Goal: Information Seeking & Learning: Find specific page/section

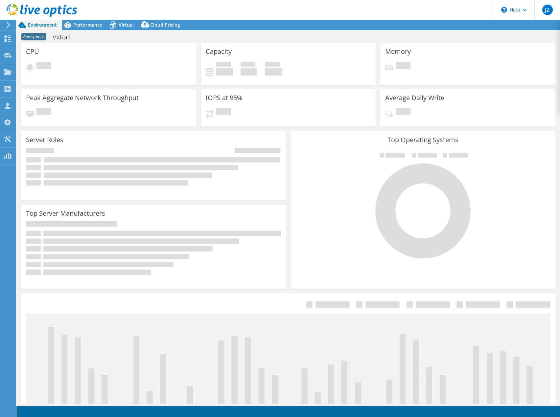
select select "USD"
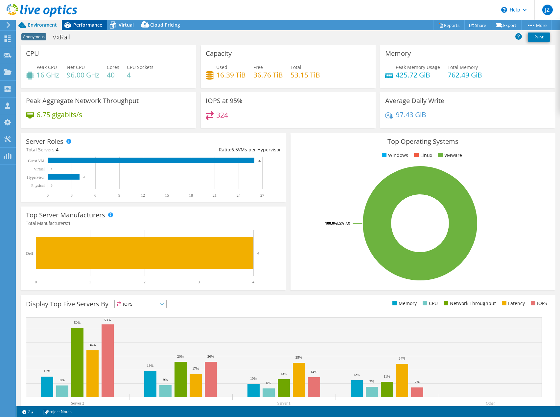
click at [85, 25] on span "Performance" at bounding box center [87, 25] width 29 height 6
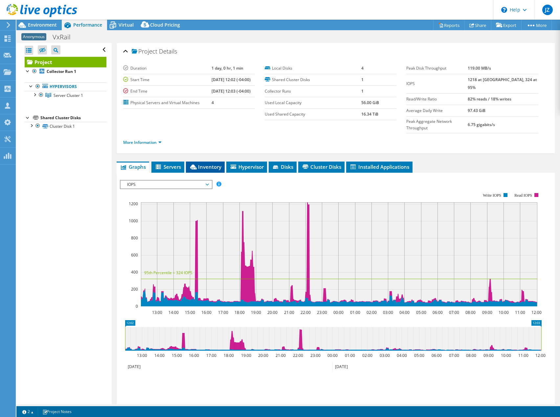
click at [209, 164] on span "Inventory" at bounding box center [205, 167] width 32 height 7
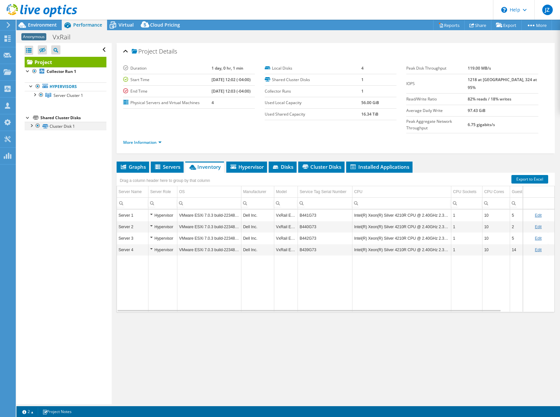
click at [32, 125] on div at bounding box center [31, 125] width 7 height 7
click at [70, 150] on link "Disk 6 | Server 3" at bounding box center [66, 152] width 82 height 9
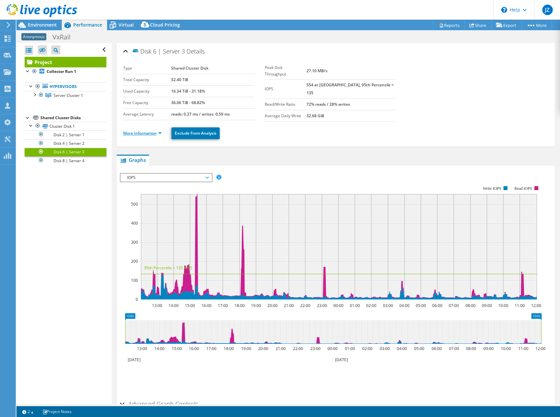
click at [142, 131] on link "More Information" at bounding box center [142, 133] width 38 height 6
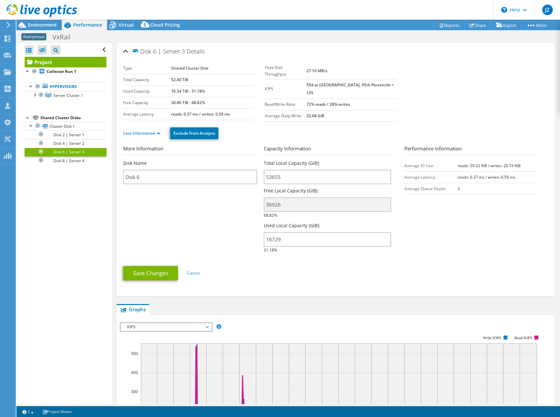
click at [64, 64] on link "Project" at bounding box center [66, 62] width 82 height 11
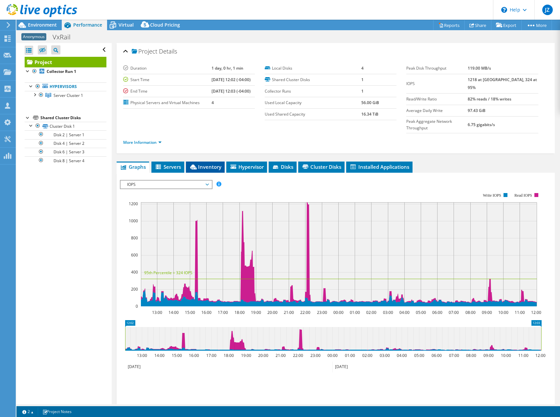
click at [211, 162] on li "Inventory" at bounding box center [205, 167] width 39 height 11
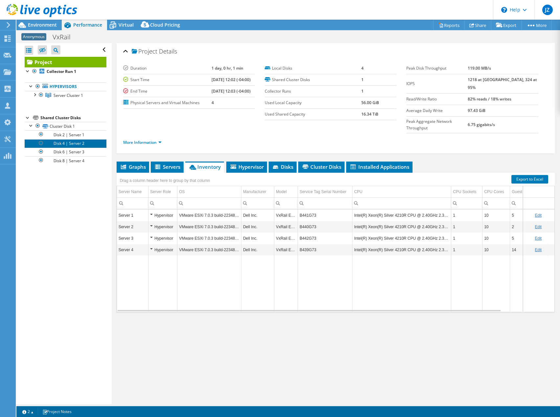
click at [68, 144] on link "Disk 4 | Server 2" at bounding box center [66, 143] width 82 height 9
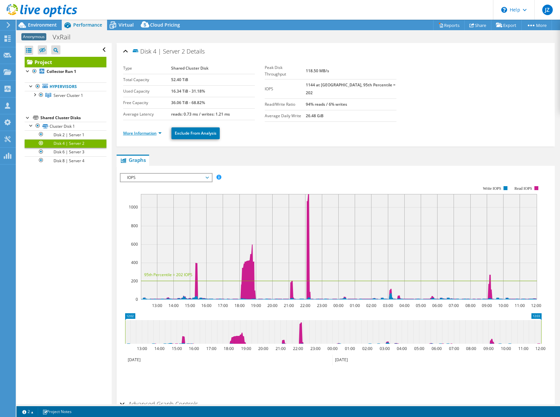
click at [145, 127] on ul "More Information Exclude From Analysis" at bounding box center [335, 132] width 425 height 13
click at [145, 134] on li "More Information" at bounding box center [144, 133] width 42 height 7
click at [148, 132] on link "More Information" at bounding box center [142, 133] width 38 height 6
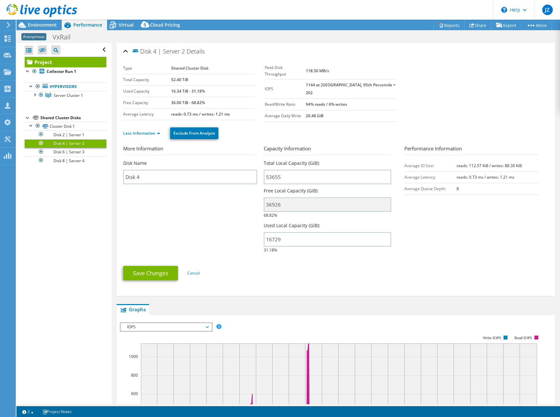
click at [47, 60] on link "Project" at bounding box center [66, 62] width 82 height 11
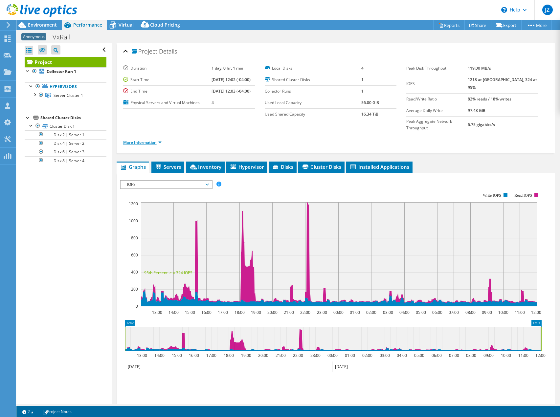
click at [147, 140] on link "More Information" at bounding box center [142, 143] width 38 height 6
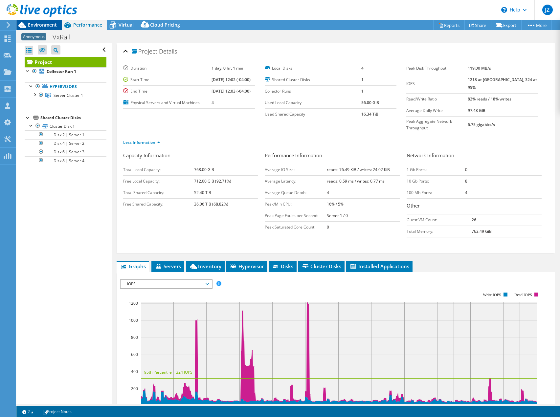
click at [51, 23] on span "Environment" at bounding box center [42, 25] width 29 height 6
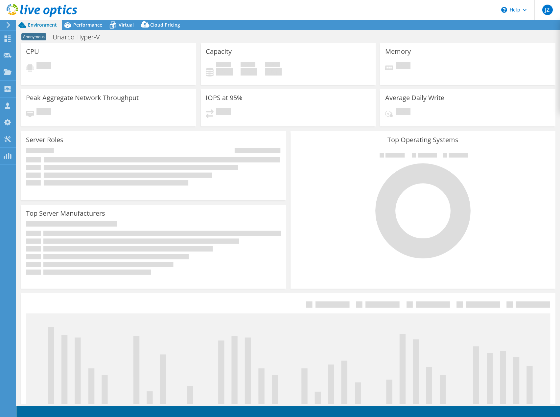
select select
select select "USD"
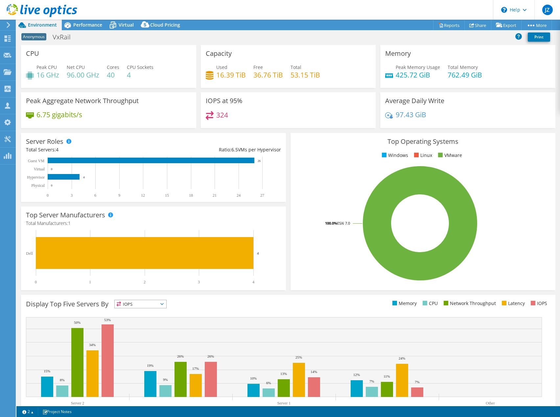
select select "USD"
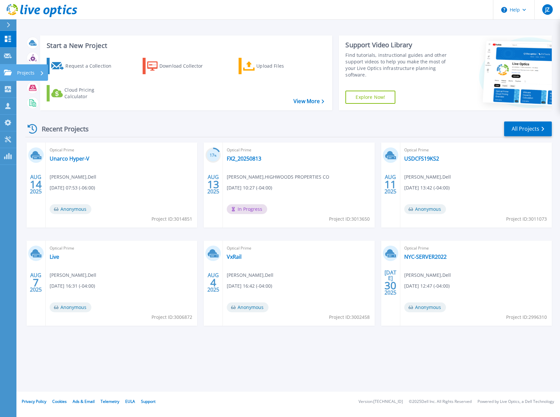
click at [11, 72] on icon at bounding box center [8, 73] width 8 height 6
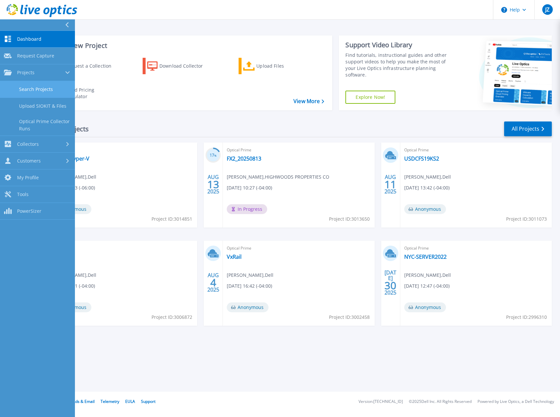
click at [33, 87] on link "Search Projects" at bounding box center [37, 89] width 75 height 17
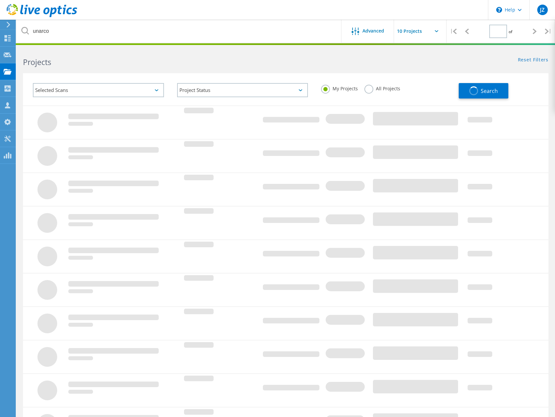
type input "1"
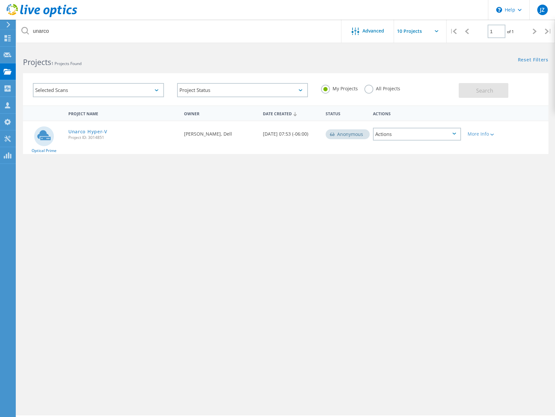
click at [377, 87] on label "All Projects" at bounding box center [382, 88] width 36 height 6
click at [0, 0] on input "All Projects" at bounding box center [0, 0] width 0 height 0
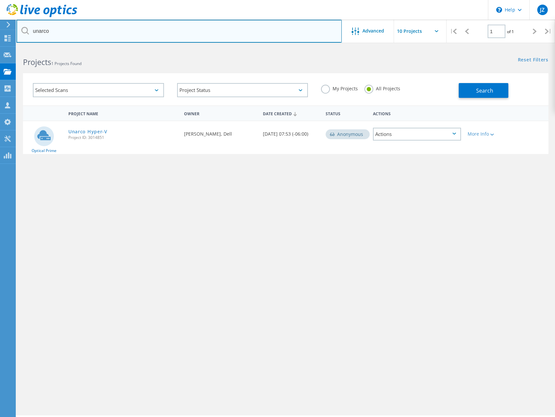
drag, startPoint x: 48, startPoint y: 30, endPoint x: -35, endPoint y: 31, distance: 83.1
click at [0, 31] on html "\n Help Explore Helpful Articles Contact Support JZ Partner Team Member Jordan …" at bounding box center [277, 217] width 555 height 435
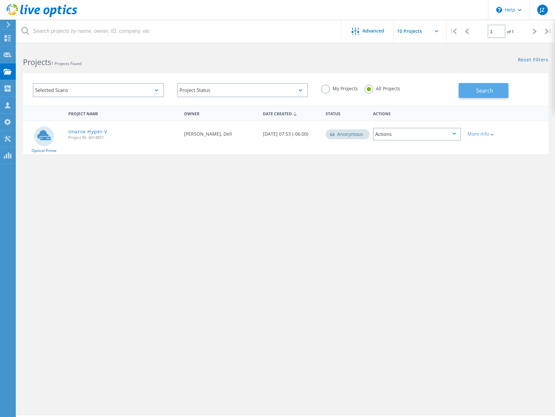
click at [483, 89] on span "Search" at bounding box center [484, 90] width 17 height 7
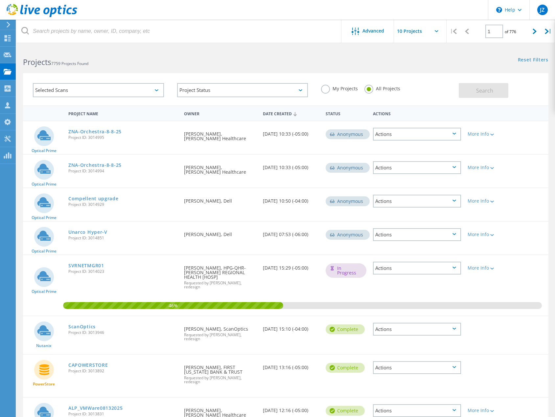
click at [135, 50] on div "Projects 7759 Projects Found" at bounding box center [150, 56] width 269 height 17
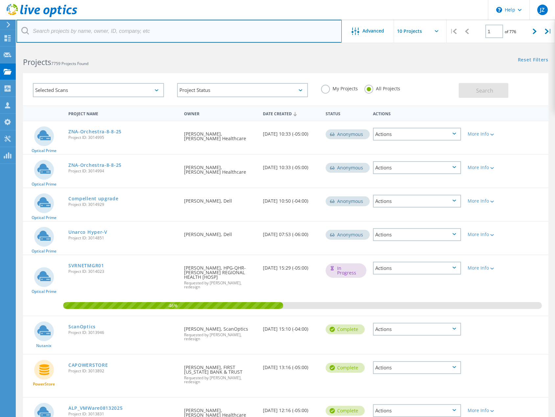
click at [137, 30] on input "text" at bounding box center [178, 31] width 325 height 23
type input "champ"
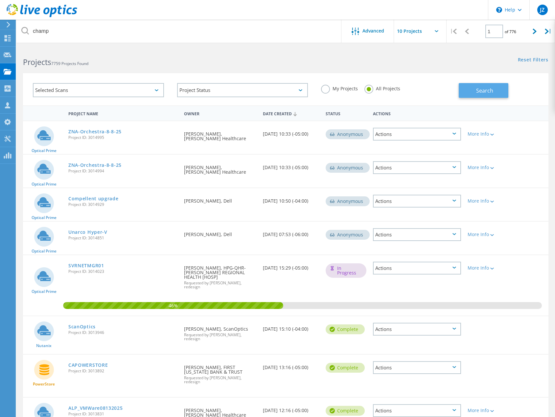
click at [498, 92] on button "Search" at bounding box center [483, 90] width 50 height 15
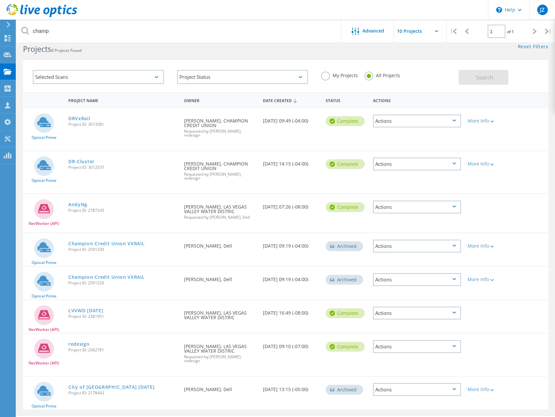
scroll to position [20, 0]
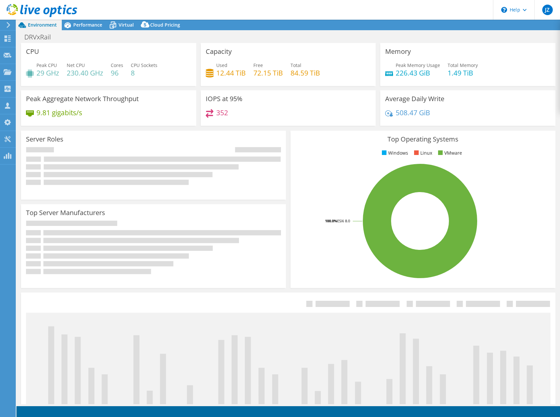
select select "USD"
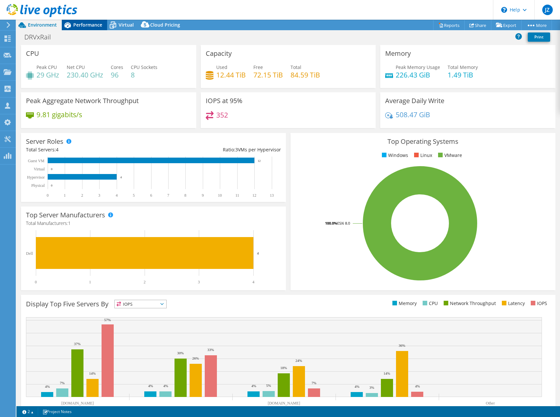
click at [94, 26] on span "Performance" at bounding box center [87, 25] width 29 height 6
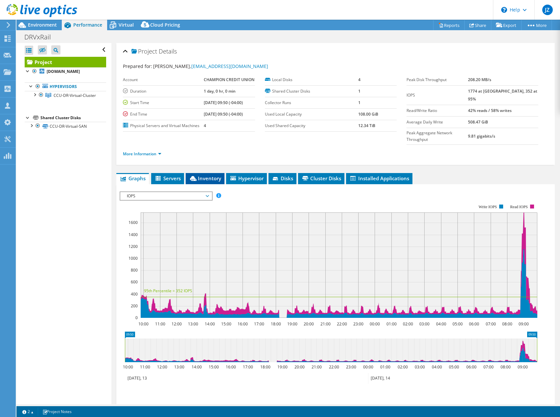
click at [221, 175] on span "Inventory" at bounding box center [205, 178] width 32 height 7
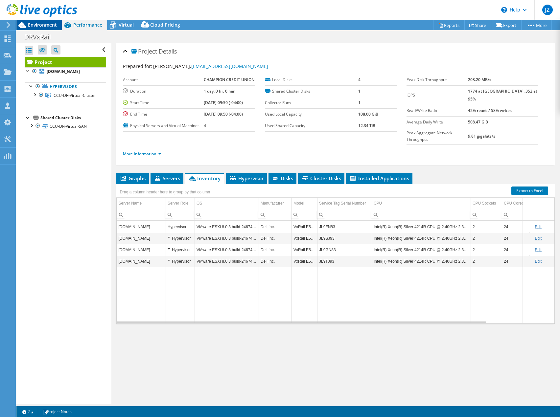
click at [54, 27] on span "Environment" at bounding box center [42, 25] width 29 height 6
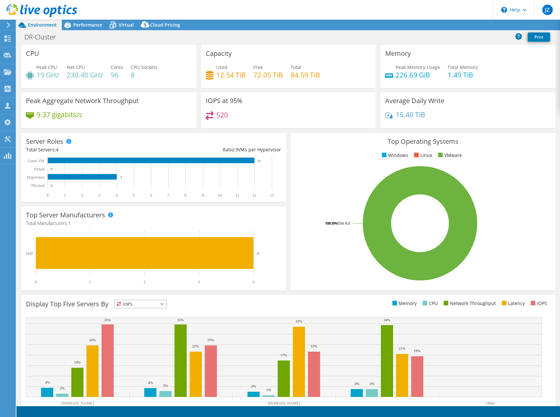
select select "USD"
click at [86, 25] on span "Performance" at bounding box center [87, 25] width 29 height 6
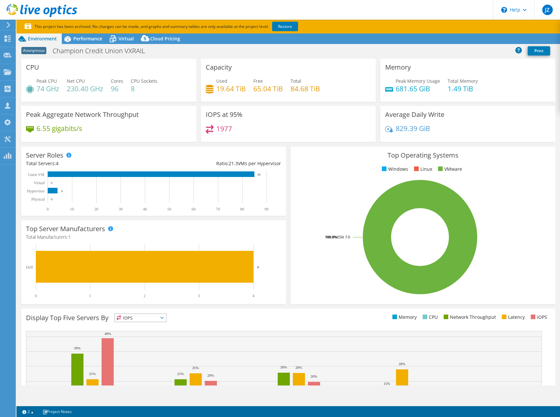
select select "USEast"
select select "USD"
click at [77, 41] on span "Performance" at bounding box center [87, 38] width 29 height 6
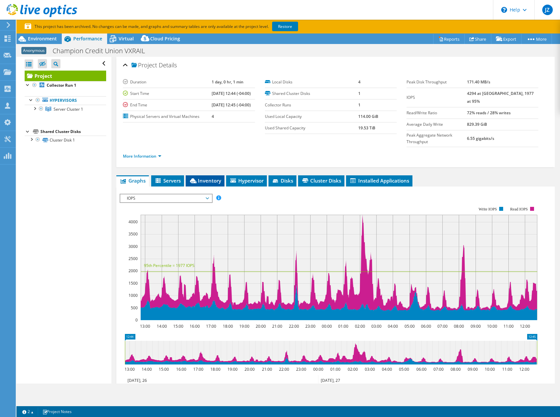
click at [205, 177] on span "Inventory" at bounding box center [205, 180] width 32 height 7
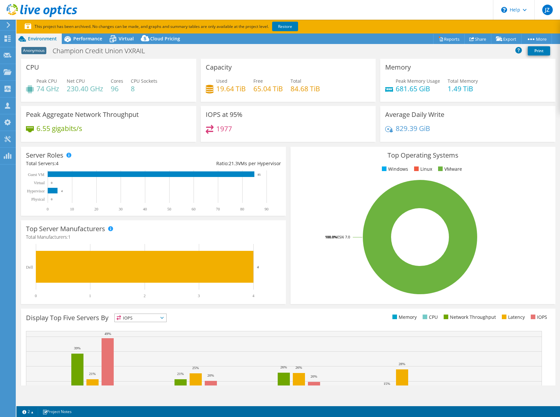
select select "USD"
click at [91, 40] on span "Performance" at bounding box center [87, 38] width 29 height 6
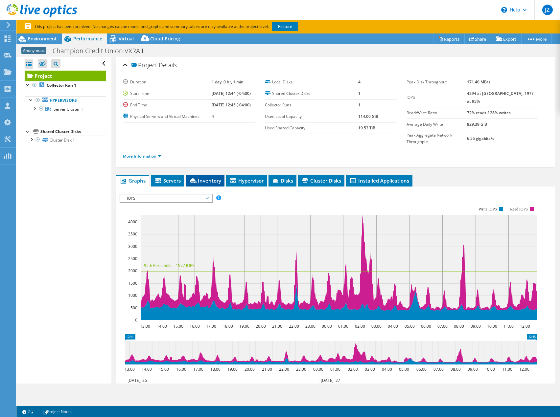
click at [207, 175] on li "Inventory" at bounding box center [205, 180] width 39 height 11
